Goal: Navigation & Orientation: Find specific page/section

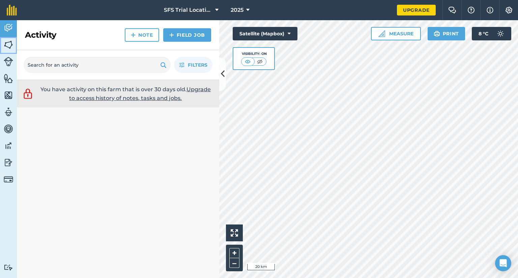
click at [4, 47] on img at bounding box center [8, 45] width 9 height 10
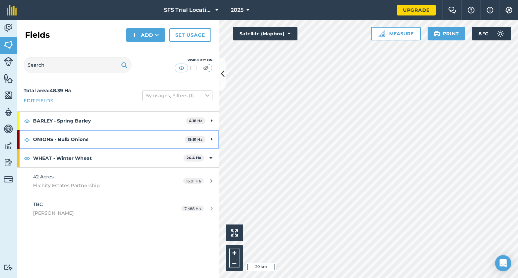
click at [62, 135] on strong "ONIONS - Bulb Onions" at bounding box center [109, 139] width 152 height 18
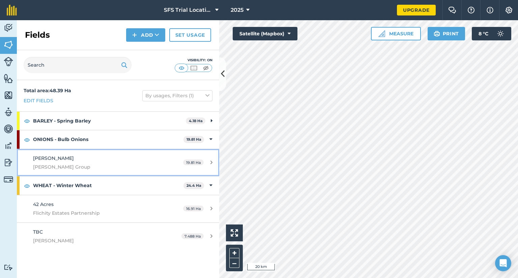
click at [74, 166] on span "[PERSON_NAME] Group" at bounding box center [96, 167] width 127 height 7
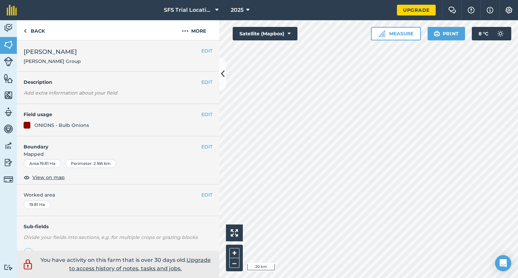
scroll to position [34, 0]
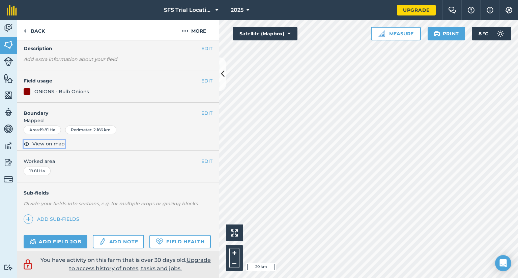
click at [53, 146] on span "View on map" at bounding box center [48, 143] width 32 height 7
